Goal: Information Seeking & Learning: Find specific page/section

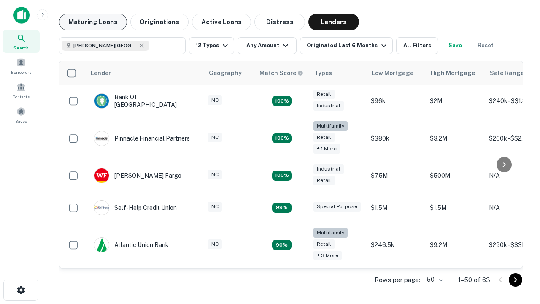
click at [93, 22] on button "Maturing Loans" at bounding box center [93, 21] width 68 height 17
